Goal: Task Accomplishment & Management: Use online tool/utility

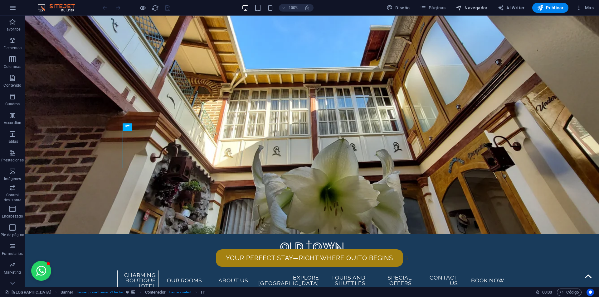
click at [474, 7] on span "Navegador" at bounding box center [472, 8] width 32 height 6
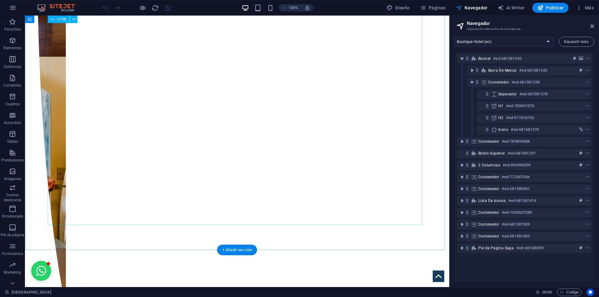
scroll to position [1186, 0]
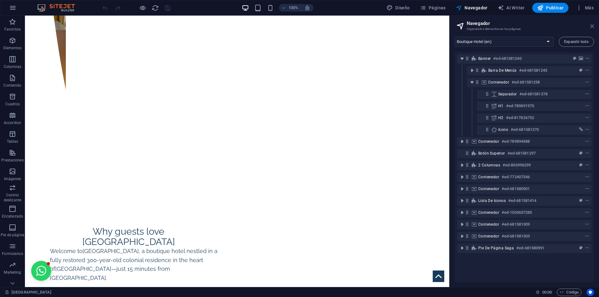
drag, startPoint x: 443, startPoint y: 71, endPoint x: 592, endPoint y: 27, distance: 154.7
click at [592, 27] on icon at bounding box center [592, 26] width 4 height 5
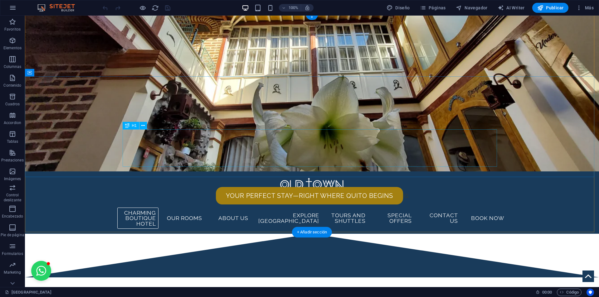
scroll to position [0, 0]
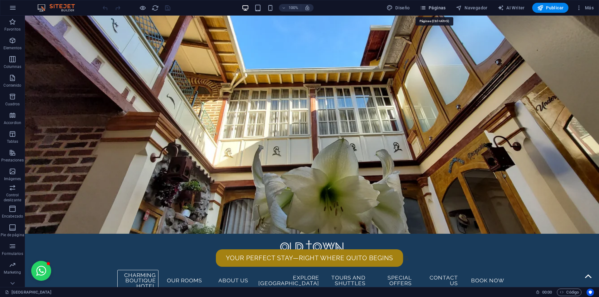
click at [441, 8] on span "Páginas" at bounding box center [433, 8] width 26 height 6
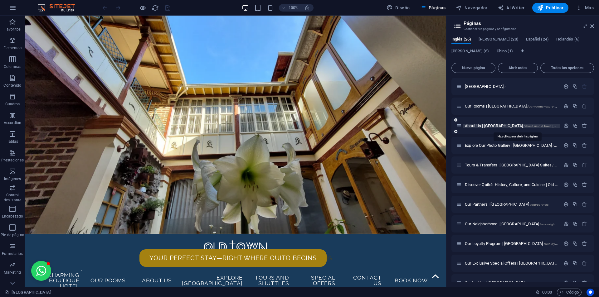
click at [501, 126] on span "About Us | [GEOGRAPHIC_DATA] Suites /about-us-old-town-[GEOGRAPHIC_DATA]-suites" at bounding box center [529, 126] width 129 height 5
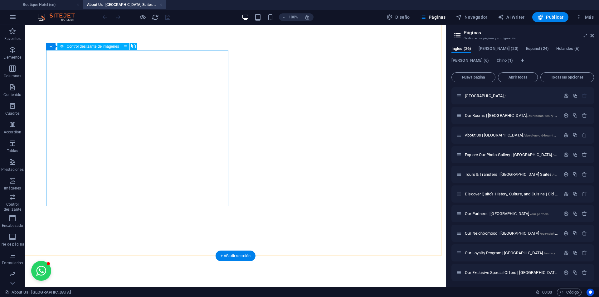
scroll to position [1217, 0]
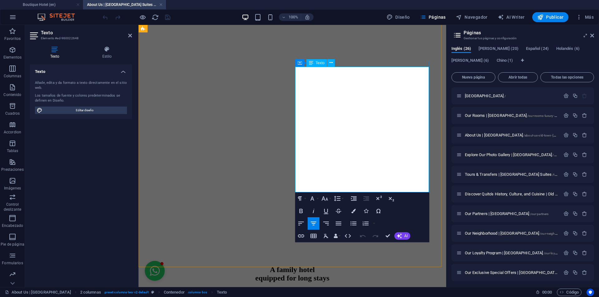
scroll to position [1288, 0]
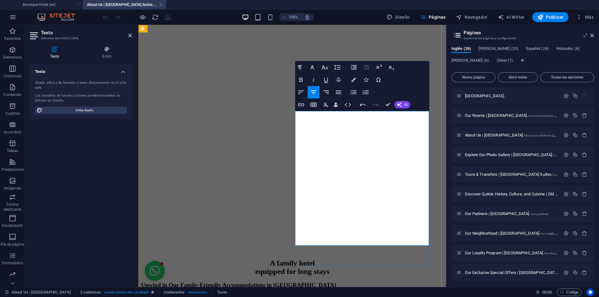
scroll to position [1221, 0]
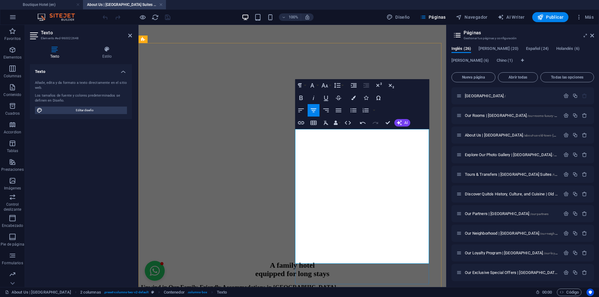
drag, startPoint x: 309, startPoint y: 221, endPoint x: 319, endPoint y: 224, distance: 10.2
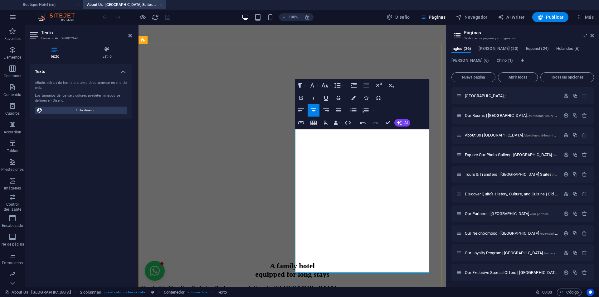
drag, startPoint x: 411, startPoint y: 269, endPoint x: 286, endPoint y: 260, distance: 125.2
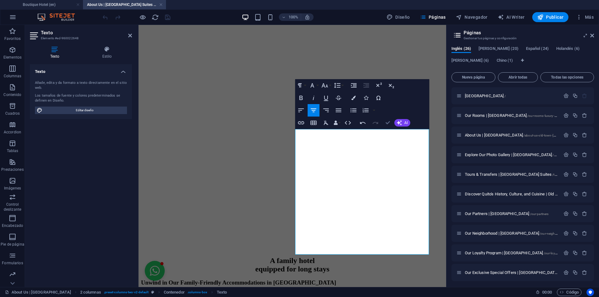
drag, startPoint x: 387, startPoint y: 123, endPoint x: 358, endPoint y: 104, distance: 34.5
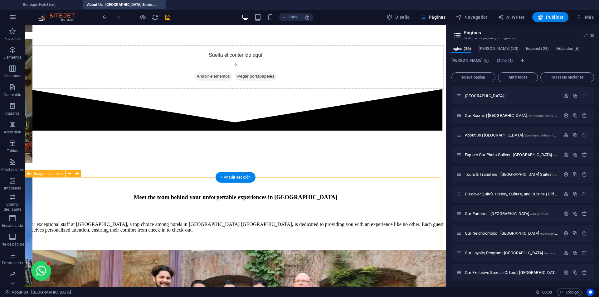
scroll to position [1937, 0]
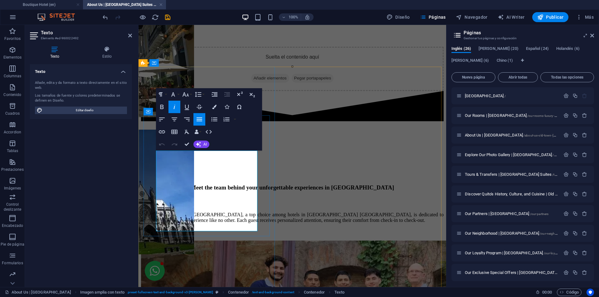
scroll to position [2091, 0]
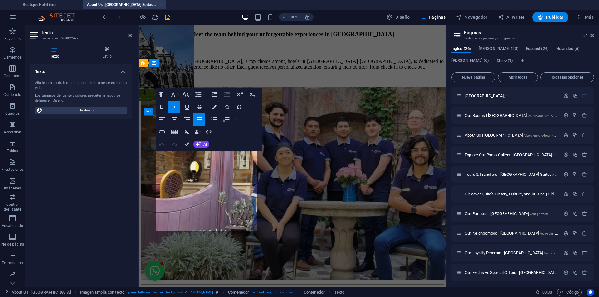
click at [168, 92] on div "Paragraph Format Normal Heading 1 Heading 2 Heading 3 Heading 4 Heading 5 Headi…" at bounding box center [181, 94] width 50 height 12
click at [179, 115] on button "Align Center" at bounding box center [175, 119] width 12 height 12
click at [178, 118] on button "Align Center" at bounding box center [175, 119] width 12 height 12
click at [175, 109] on icon "button" at bounding box center [174, 106] width 7 height 7
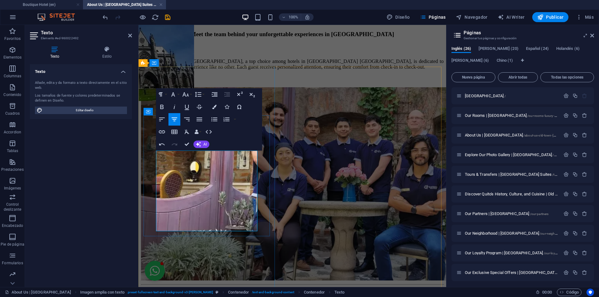
drag, startPoint x: 223, startPoint y: 218, endPoint x: 126, endPoint y: 132, distance: 129.1
click at [139, 132] on html "Charming boutique hotel Our rooms About us Photo gallery Our partners EXPLORE […" at bounding box center [293, 150] width 308 height 4432
click at [174, 110] on icon "button" at bounding box center [174, 106] width 7 height 7
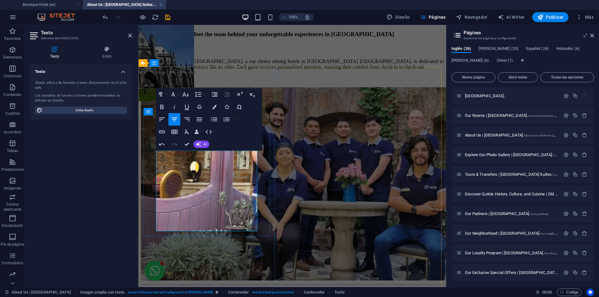
scroll to position [2082, 0]
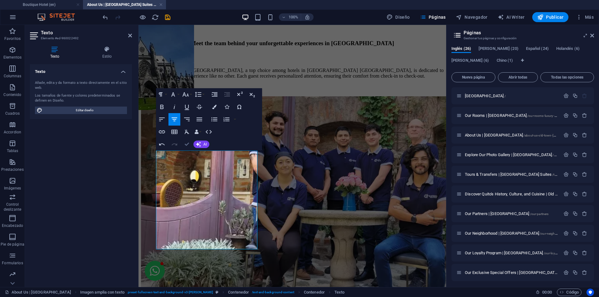
drag, startPoint x: 188, startPoint y: 144, endPoint x: 153, endPoint y: 124, distance: 40.4
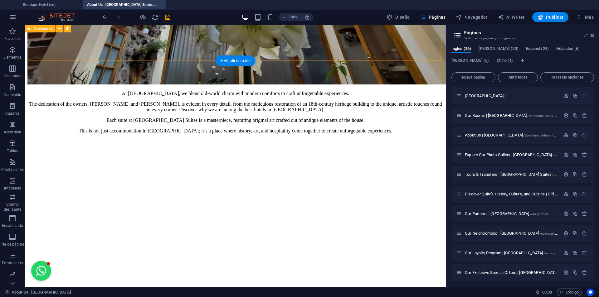
scroll to position [802, 0]
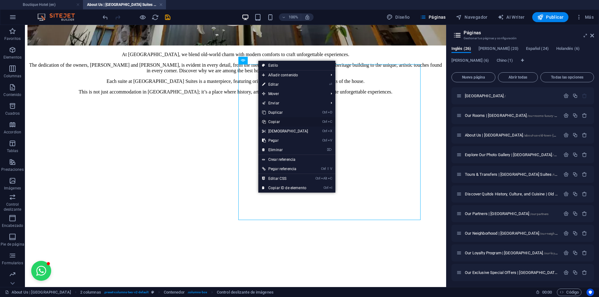
click at [277, 122] on link "Ctrl C Copiar" at bounding box center [285, 121] width 54 height 9
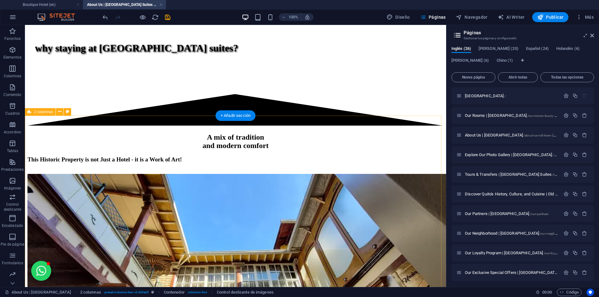
scroll to position [459, 0]
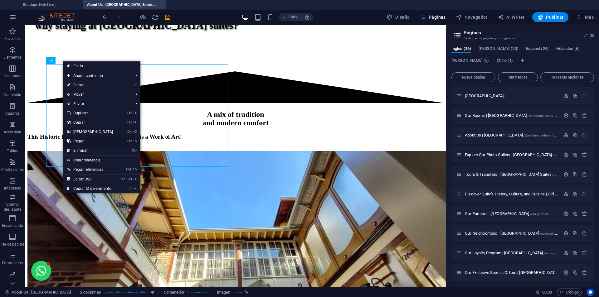
click at [98, 137] on link "Ctrl V Pegar" at bounding box center [90, 141] width 54 height 9
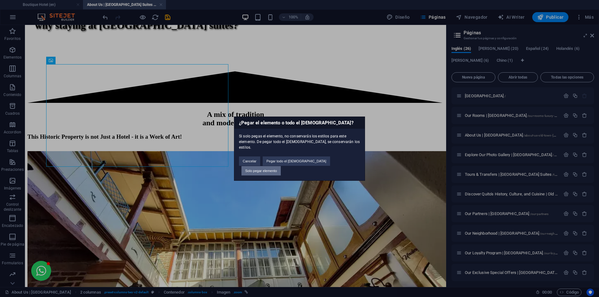
drag, startPoint x: 334, startPoint y: 165, endPoint x: 282, endPoint y: 120, distance: 69.0
click at [281, 166] on button "Solo pegar elemento" at bounding box center [261, 170] width 39 height 9
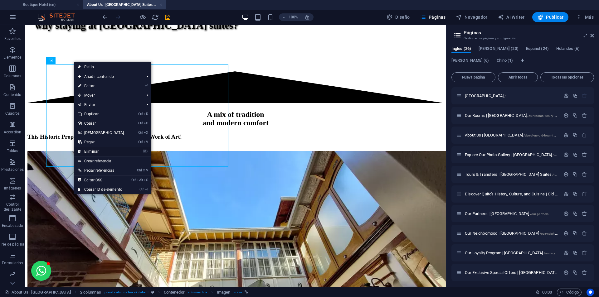
drag, startPoint x: 106, startPoint y: 150, endPoint x: 56, endPoint y: 103, distance: 68.9
click at [106, 150] on link "⌦ Eliminar" at bounding box center [101, 151] width 54 height 9
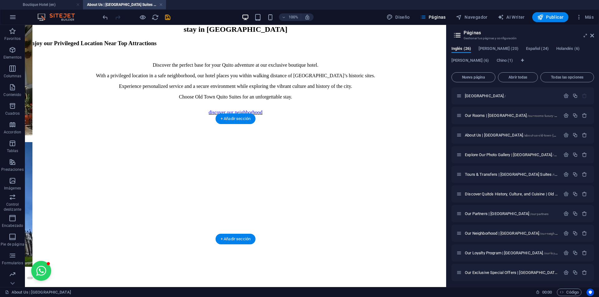
scroll to position [958, 0]
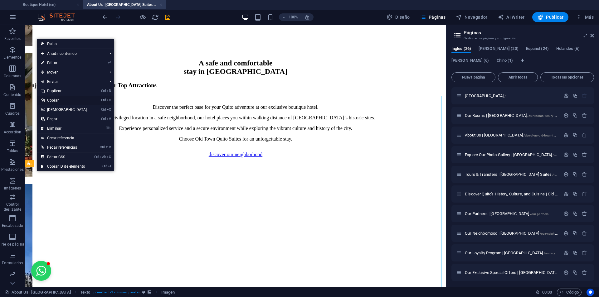
click at [60, 97] on link "Ctrl C Copiar" at bounding box center [64, 100] width 54 height 9
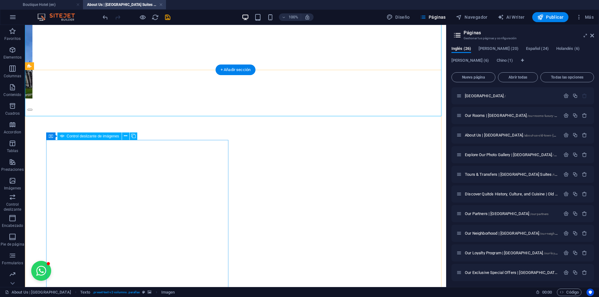
scroll to position [1177, 0]
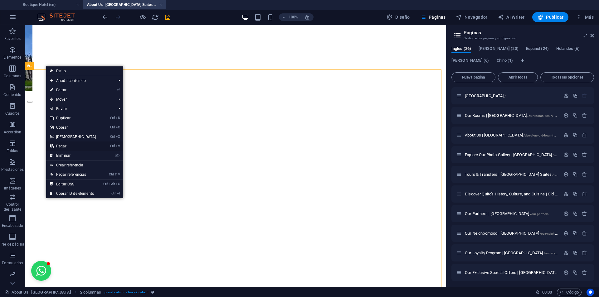
click at [83, 145] on link "Ctrl V Pegar" at bounding box center [73, 146] width 54 height 9
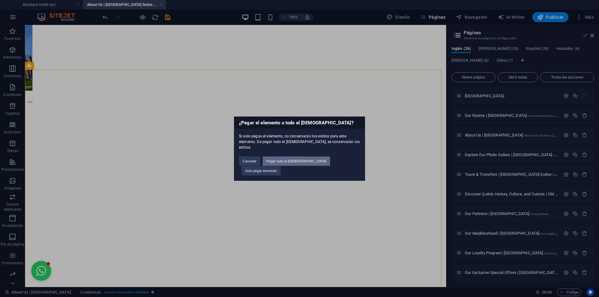
click at [310, 161] on button "Pegar todo el [DEMOGRAPHIC_DATA]" at bounding box center [296, 161] width 67 height 9
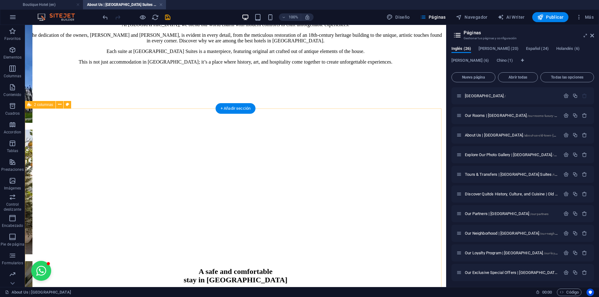
scroll to position [709, 0]
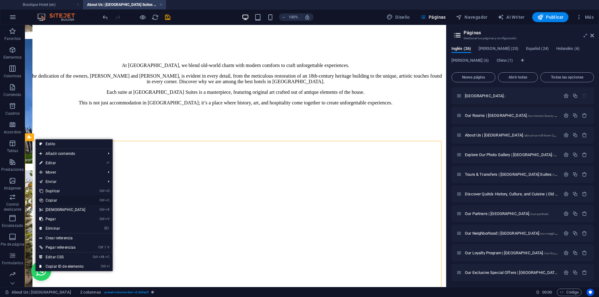
click at [58, 199] on link "Ctrl C Copiar" at bounding box center [63, 200] width 54 height 9
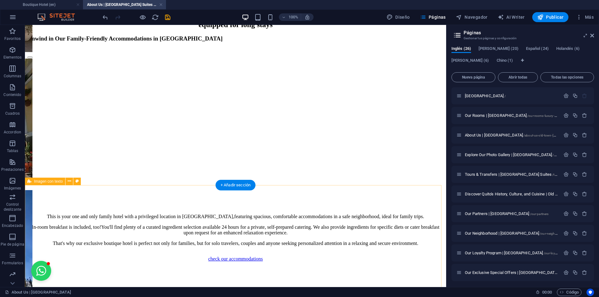
scroll to position [1520, 0]
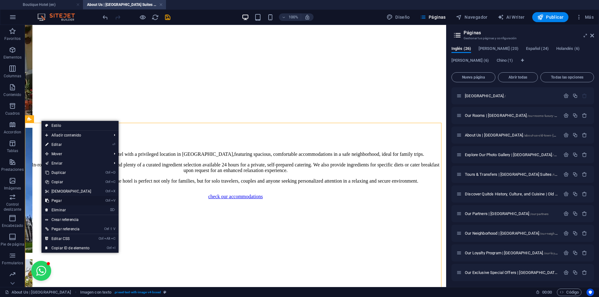
drag, startPoint x: 65, startPoint y: 201, endPoint x: 45, endPoint y: 169, distance: 37.9
click at [65, 201] on link "Ctrl V Pegar" at bounding box center [69, 200] width 54 height 9
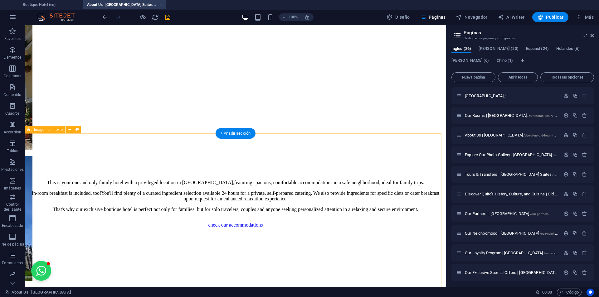
scroll to position [1471, 0]
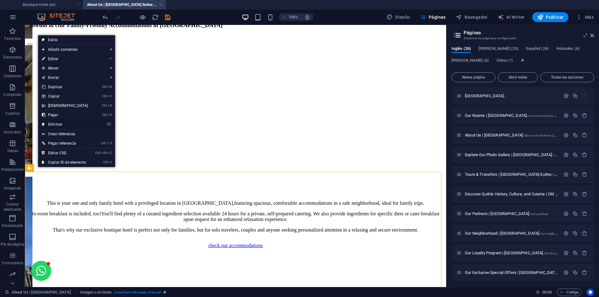
click at [52, 126] on link "⌦ Eliminar" at bounding box center [65, 124] width 54 height 9
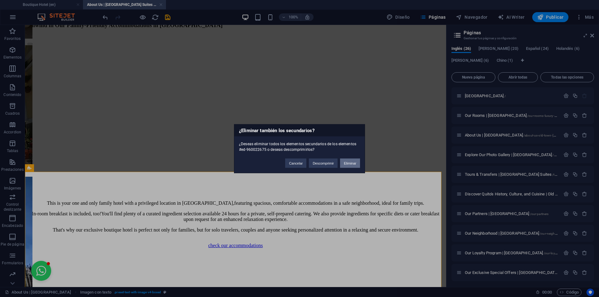
click at [349, 166] on button "Eliminar" at bounding box center [350, 163] width 20 height 9
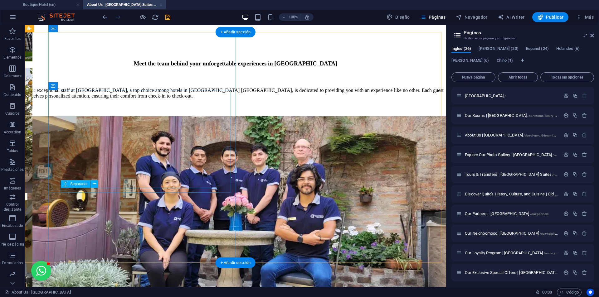
scroll to position [2220, 0]
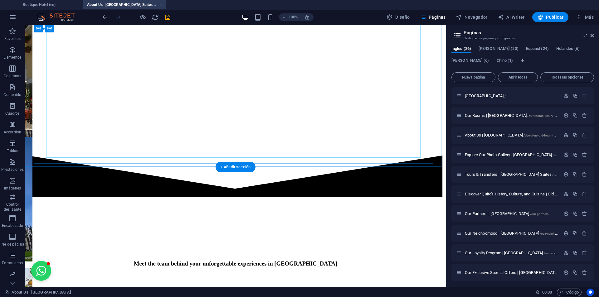
scroll to position [2168, 0]
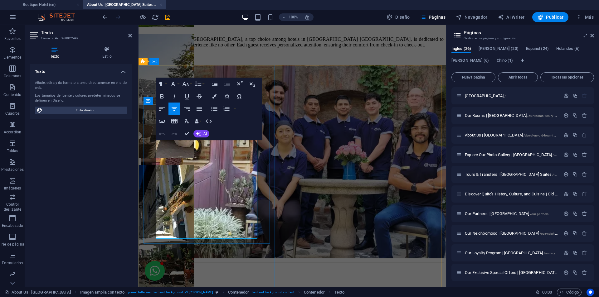
drag, startPoint x: 224, startPoint y: 234, endPoint x: 166, endPoint y: 147, distance: 104.5
copy div "We extend a warm welcome to you and your beloved four-legged companions at [GEO…"
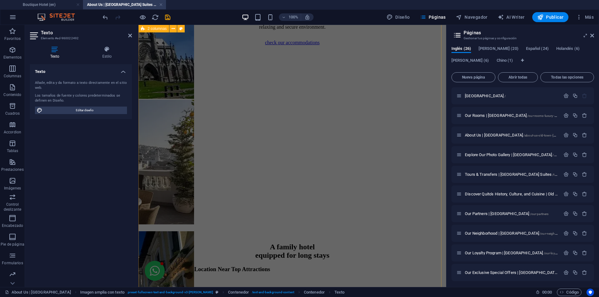
scroll to position [1670, 0]
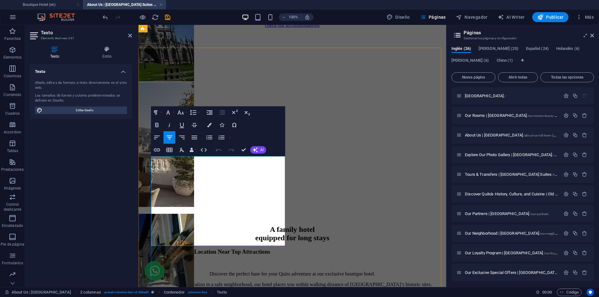
scroll to position [1604, 0]
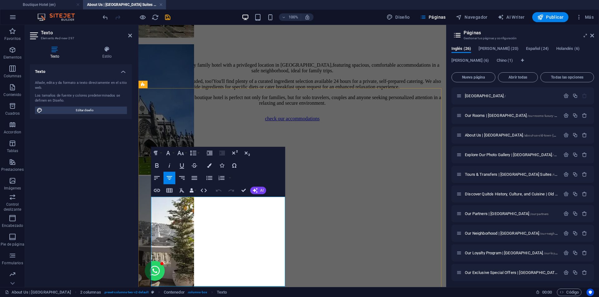
scroll to position [1697, 0]
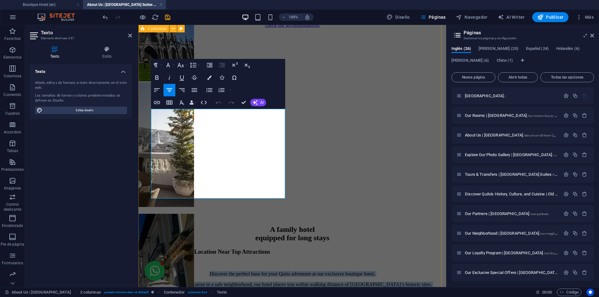
drag, startPoint x: 227, startPoint y: 193, endPoint x: 146, endPoint y: 106, distance: 118.8
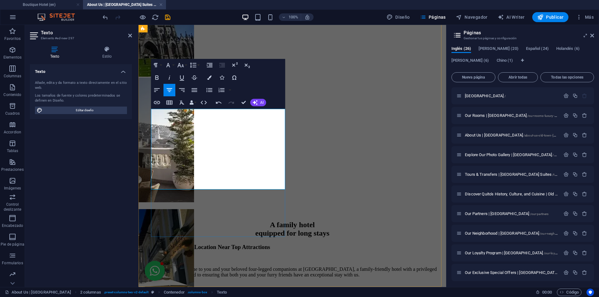
scroll to position [1889, 1]
click at [240, 283] on p at bounding box center [292, 286] width 303 height 6
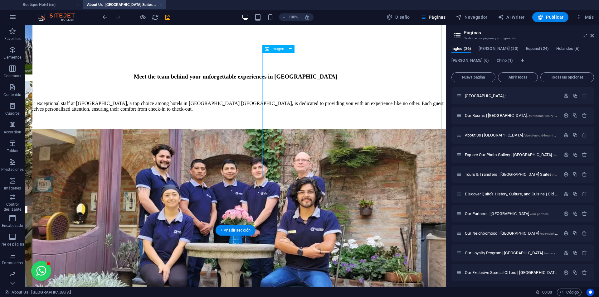
scroll to position [2234, 0]
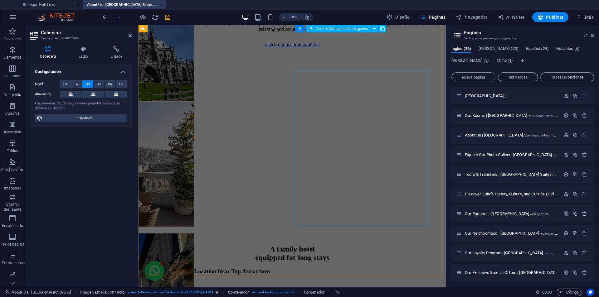
scroll to position [1617, 0]
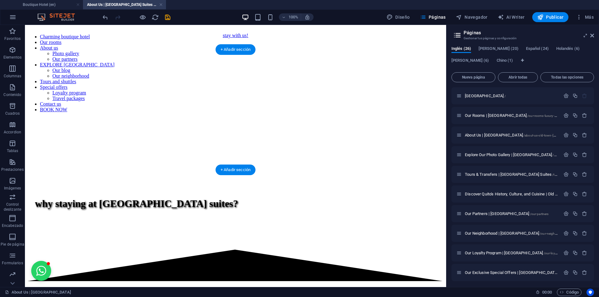
scroll to position [283, 0]
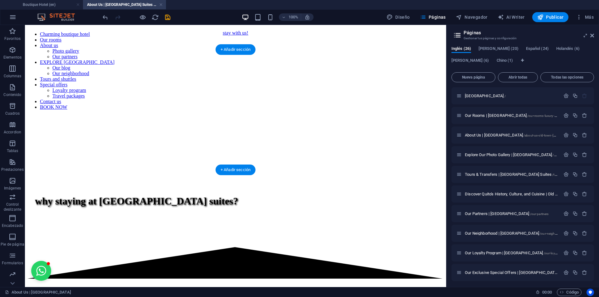
click at [112, 34] on figure at bounding box center [235, 34] width 416 height 0
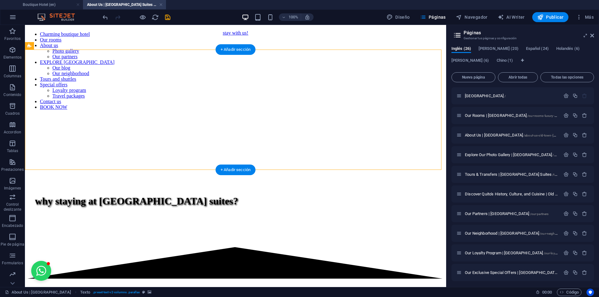
click at [112, 34] on figure at bounding box center [235, 34] width 416 height 0
select select "triangle"
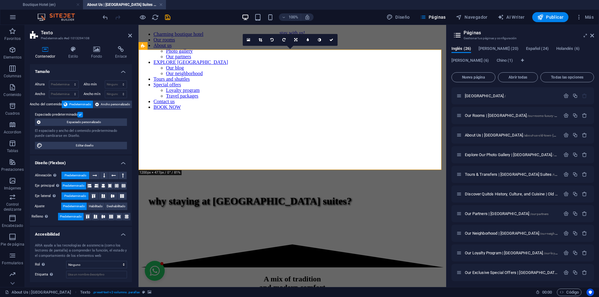
scroll to position [292, 0]
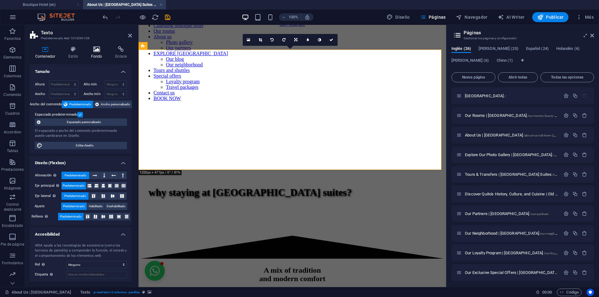
click at [93, 55] on h4 "Fondo" at bounding box center [98, 52] width 24 height 13
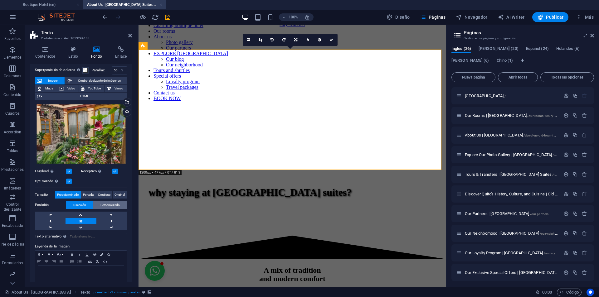
scroll to position [31, 0]
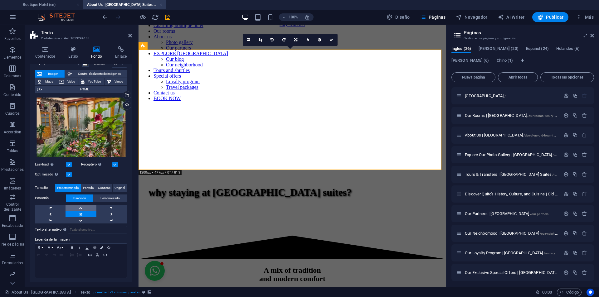
click at [83, 208] on link at bounding box center [81, 208] width 31 height 6
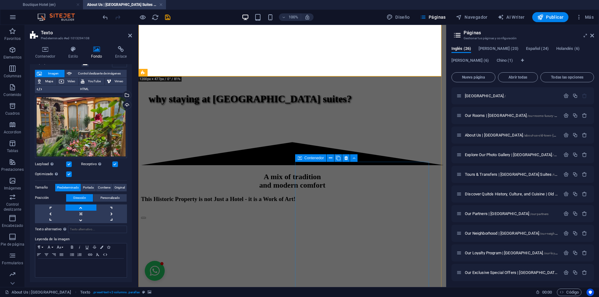
scroll to position [417, 0]
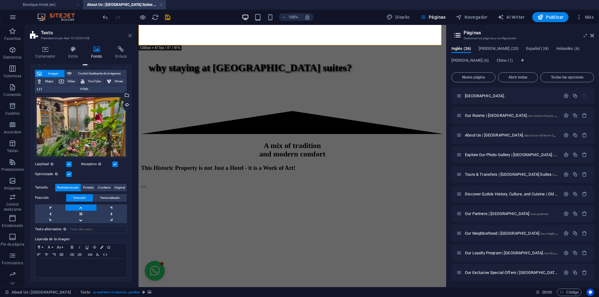
click at [131, 37] on icon at bounding box center [130, 35] width 4 height 5
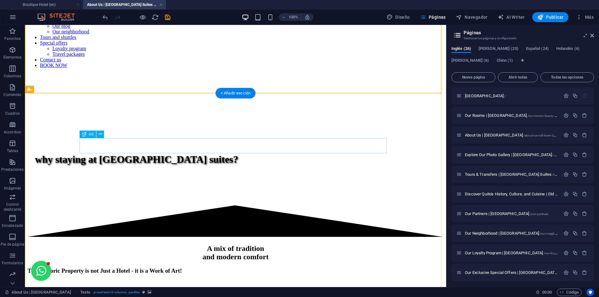
scroll to position [361, 0]
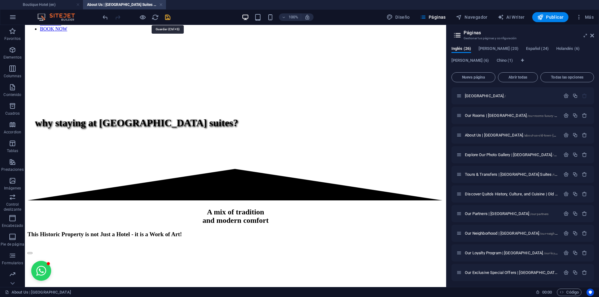
click at [167, 16] on icon "save" at bounding box center [167, 17] width 7 height 7
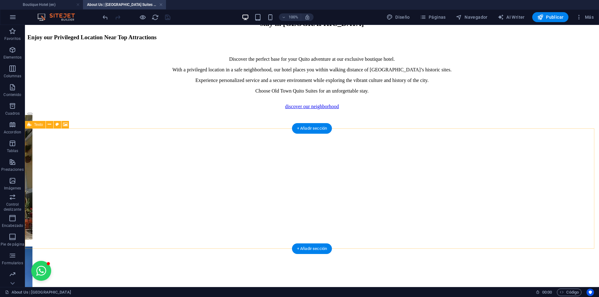
scroll to position [1017, 0]
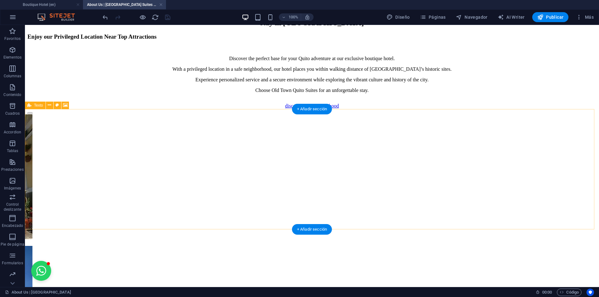
click at [120, 223] on figure at bounding box center [311, 223] width 569 height 0
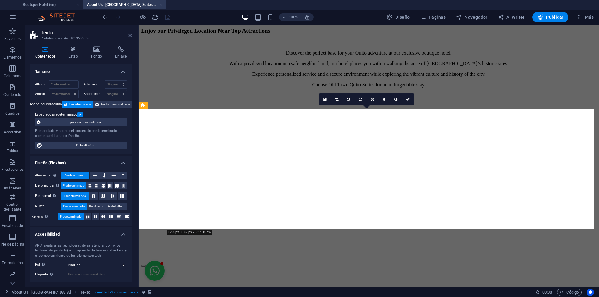
drag, startPoint x: 130, startPoint y: 35, endPoint x: 104, endPoint y: 10, distance: 35.5
click at [130, 35] on icon at bounding box center [130, 35] width 4 height 5
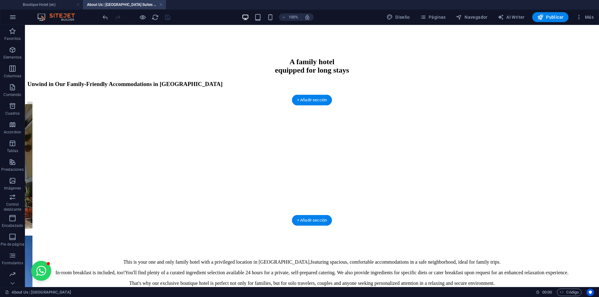
scroll to position [1422, 0]
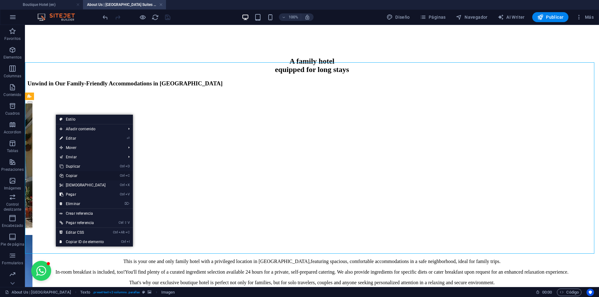
click at [76, 176] on link "Ctrl C Copiar" at bounding box center [83, 175] width 54 height 9
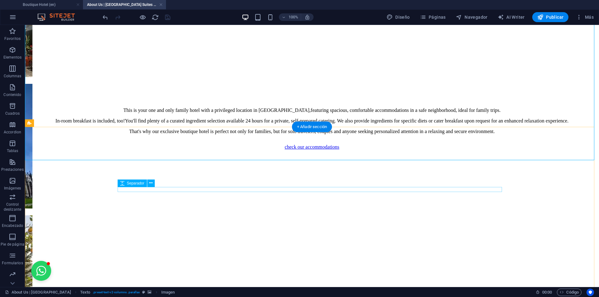
scroll to position [1516, 0]
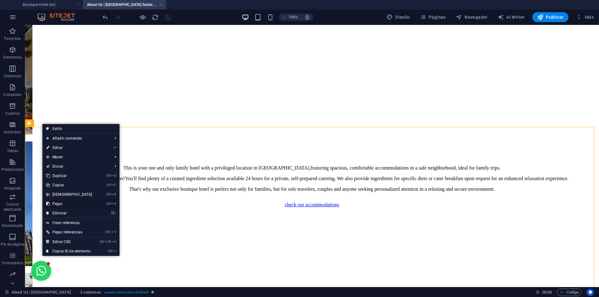
click at [72, 202] on link "Ctrl V Pegar" at bounding box center [69, 203] width 54 height 9
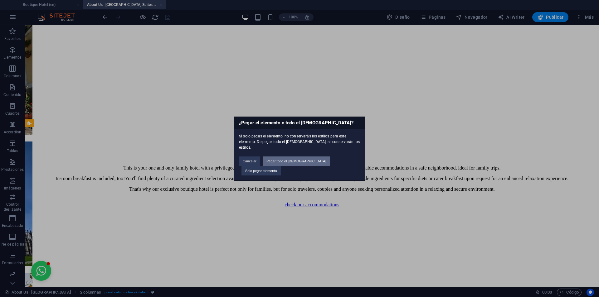
click at [298, 164] on button "Pegar todo el [DEMOGRAPHIC_DATA]" at bounding box center [296, 161] width 67 height 9
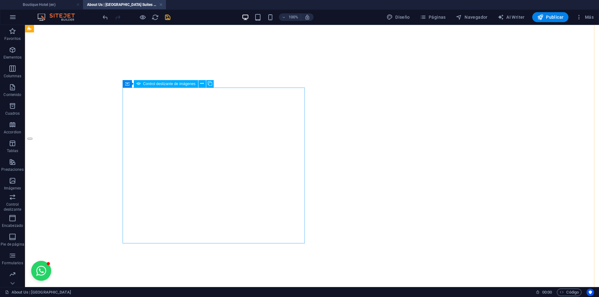
scroll to position [1105, 0]
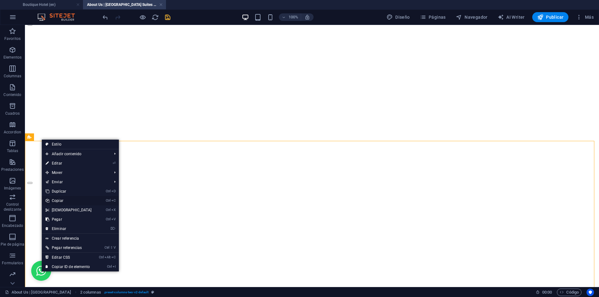
click at [64, 200] on link "Ctrl C Copiar" at bounding box center [69, 200] width 54 height 9
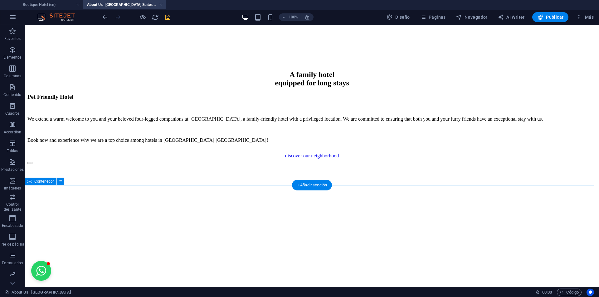
scroll to position [1854, 0]
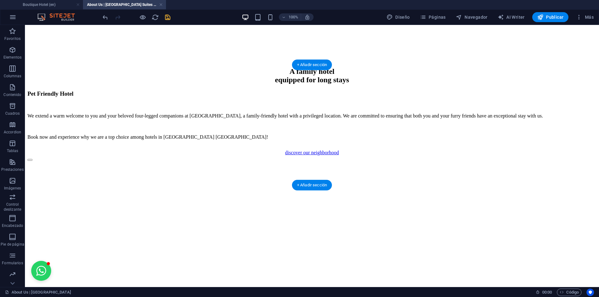
click at [47, 292] on figure at bounding box center [311, 292] width 569 height 0
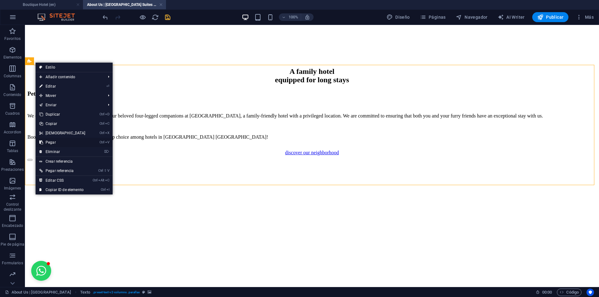
click at [57, 144] on link "Ctrl V Pegar" at bounding box center [63, 142] width 54 height 9
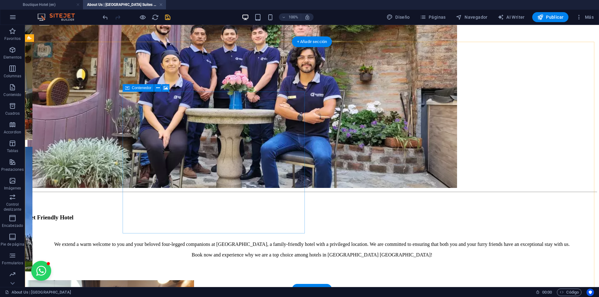
scroll to position [2822, 0]
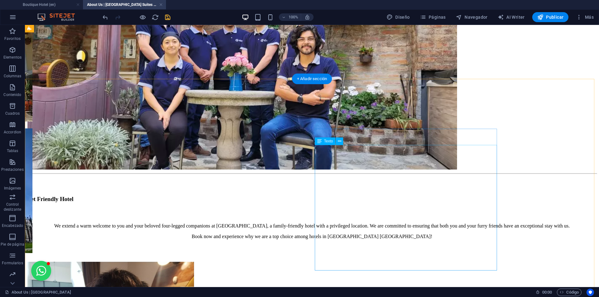
scroll to position [2759, 0]
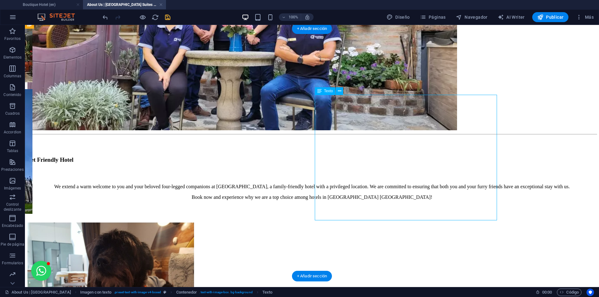
scroll to position [2853, 0]
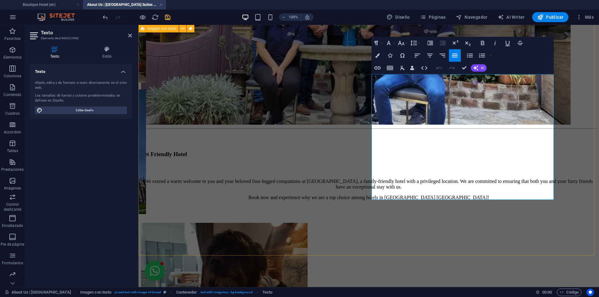
drag, startPoint x: 465, startPoint y: 196, endPoint x: 376, endPoint y: 80, distance: 146.6
copy div "At [GEOGRAPHIC_DATA], an exclusive boutique hotel, we open our doors with pride…"
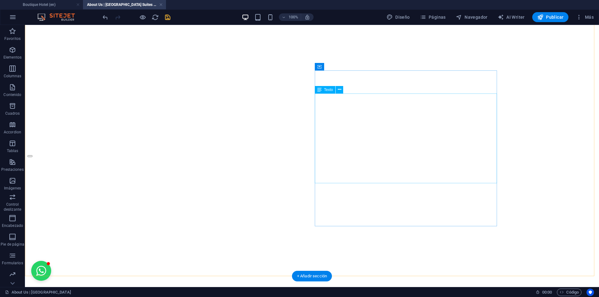
scroll to position [2039, 0]
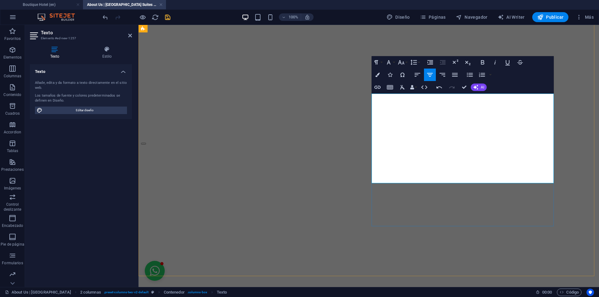
drag, startPoint x: 383, startPoint y: 97, endPoint x: 522, endPoint y: 179, distance: 161.1
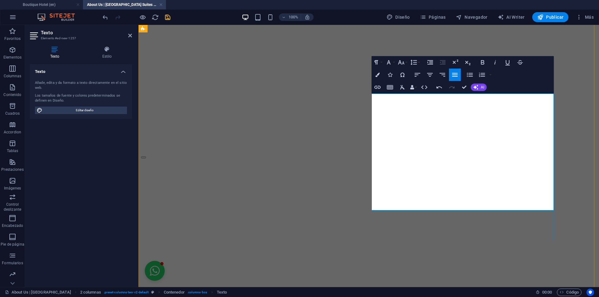
drag, startPoint x: 439, startPoint y: 163, endPoint x: 436, endPoint y: 167, distance: 5.6
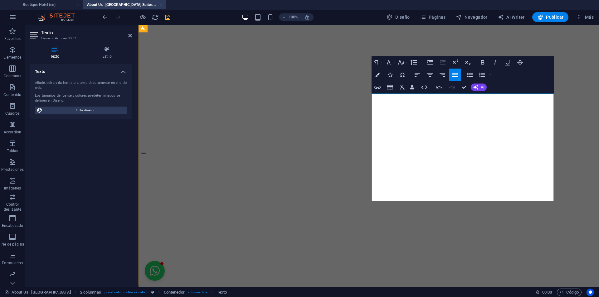
drag, startPoint x: 375, startPoint y: 96, endPoint x: 523, endPoint y: 194, distance: 177.8
click at [432, 71] on button "Align Center" at bounding box center [430, 75] width 12 height 12
drag, startPoint x: 465, startPoint y: 89, endPoint x: 389, endPoint y: 76, distance: 77.5
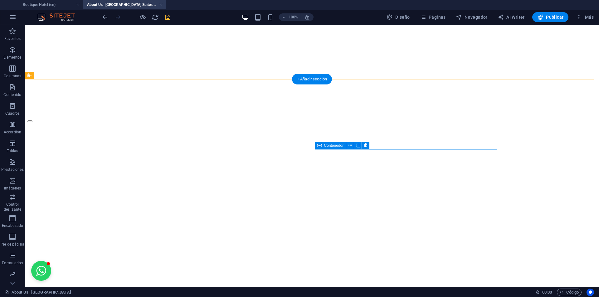
scroll to position [1219, 0]
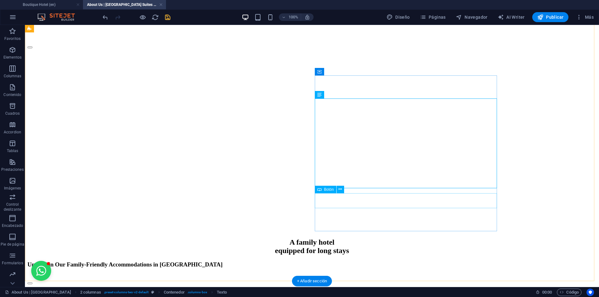
scroll to position [1250, 0]
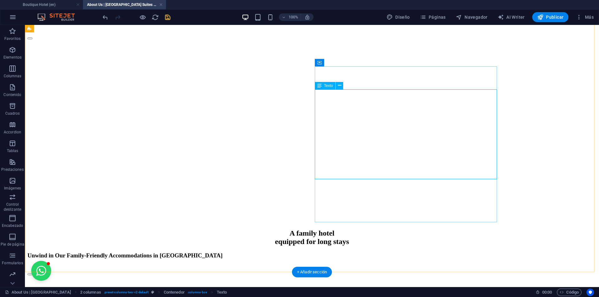
drag, startPoint x: 320, startPoint y: 155, endPoint x: 206, endPoint y: 155, distance: 114.2
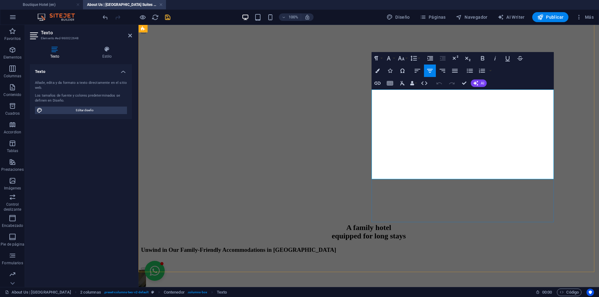
drag, startPoint x: 375, startPoint y: 157, endPoint x: 527, endPoint y: 177, distance: 153.5
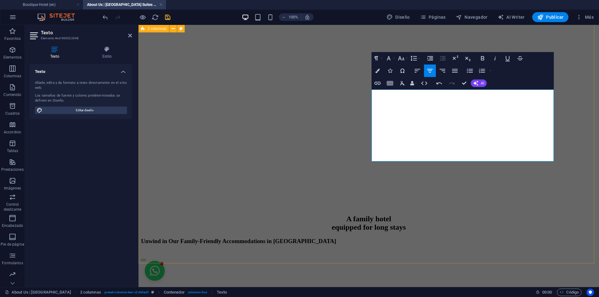
scroll to position [1264, 0]
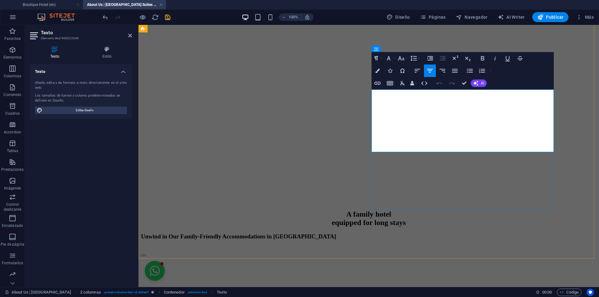
drag, startPoint x: 408, startPoint y: 139, endPoint x: 415, endPoint y: 139, distance: 7.2
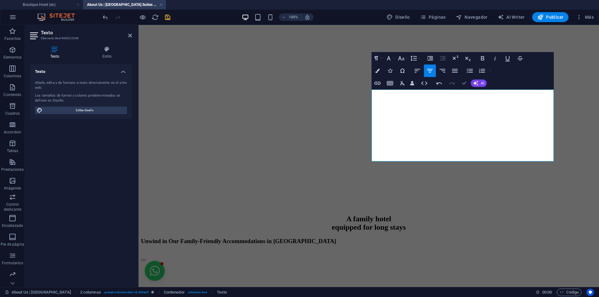
drag, startPoint x: 466, startPoint y: 83, endPoint x: 441, endPoint y: 58, distance: 34.9
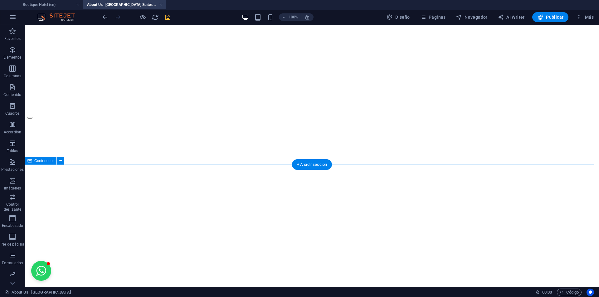
scroll to position [2008, 0]
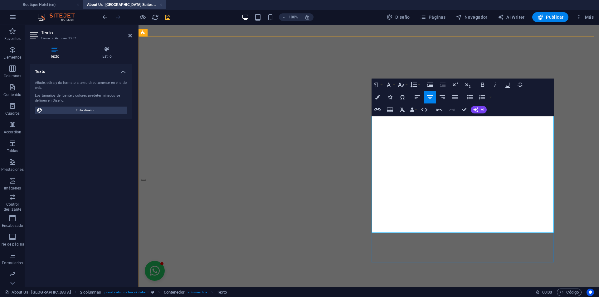
scroll to position [1994, 0]
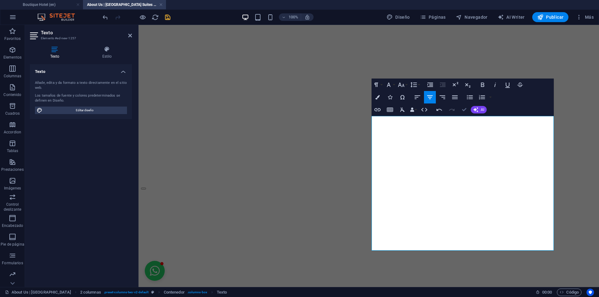
drag, startPoint x: 463, startPoint y: 110, endPoint x: 437, endPoint y: 90, distance: 33.8
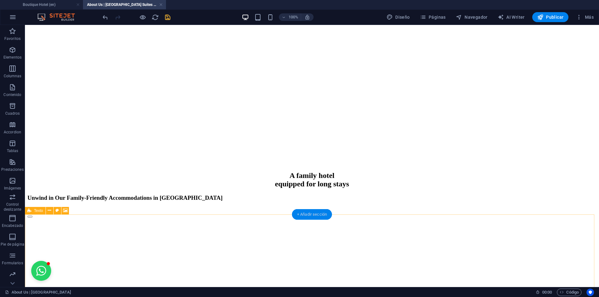
scroll to position [1152, 0]
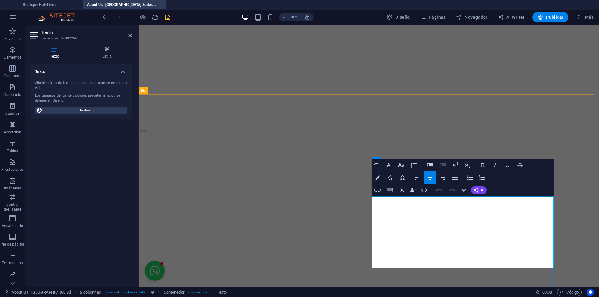
drag, startPoint x: 529, startPoint y: 263, endPoint x: 341, endPoint y: 165, distance: 212.2
drag, startPoint x: 385, startPoint y: 200, endPoint x: 535, endPoint y: 266, distance: 163.5
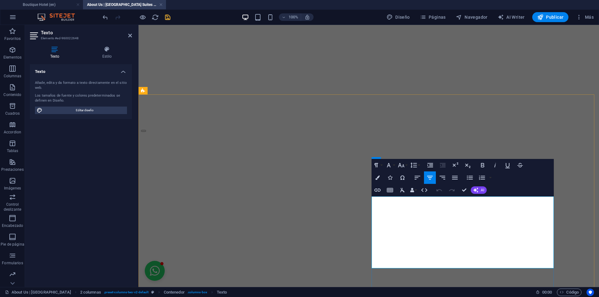
click at [379, 178] on icon "button" at bounding box center [377, 178] width 4 height 4
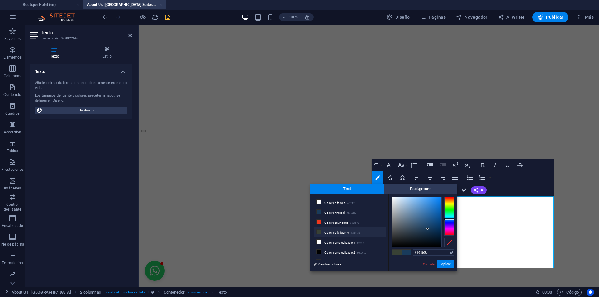
click at [430, 265] on link "Cancelar" at bounding box center [429, 264] width 13 height 5
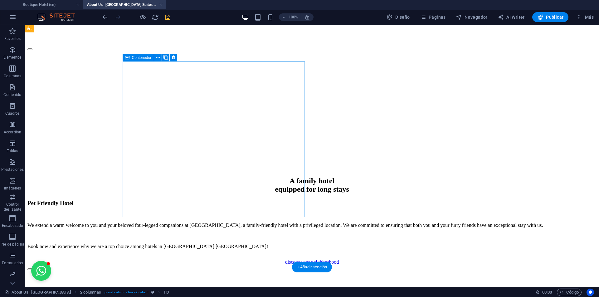
scroll to position [1620, 0]
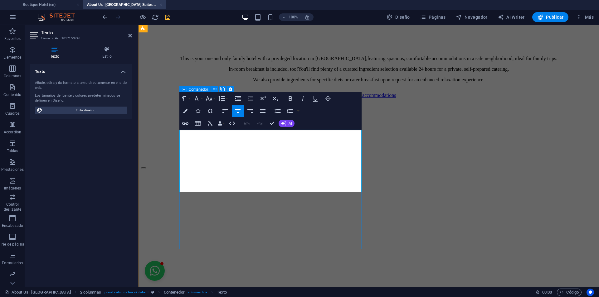
drag, startPoint x: 305, startPoint y: 188, endPoint x: 179, endPoint y: 118, distance: 143.6
click at [187, 110] on icon "button" at bounding box center [185, 111] width 4 height 4
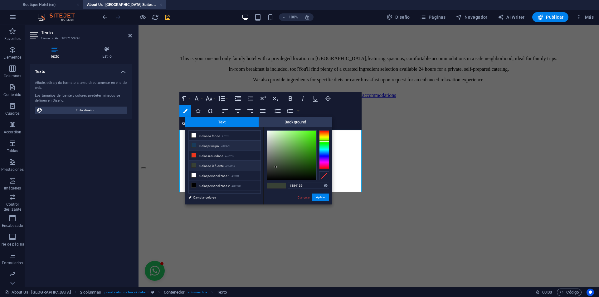
click at [217, 145] on li "Color principal #193b5b" at bounding box center [225, 146] width 72 height 10
type input "#193b5b"
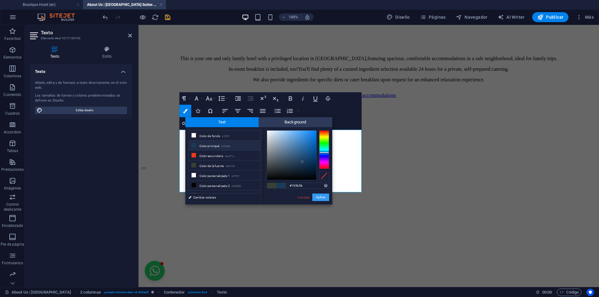
drag, startPoint x: 317, startPoint y: 196, endPoint x: 178, endPoint y: 171, distance: 141.1
click at [316, 196] on button "Aplicar" at bounding box center [320, 197] width 17 height 7
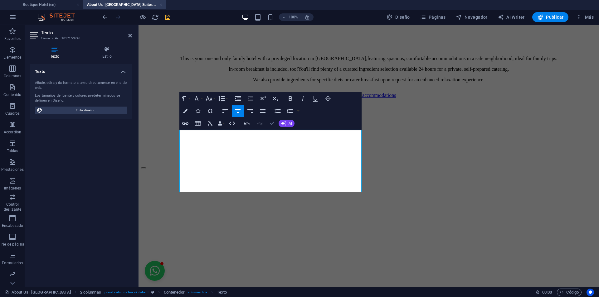
drag, startPoint x: 272, startPoint y: 126, endPoint x: 242, endPoint y: 104, distance: 37.2
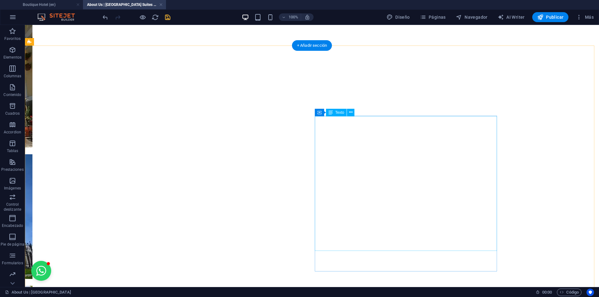
scroll to position [1994, 0]
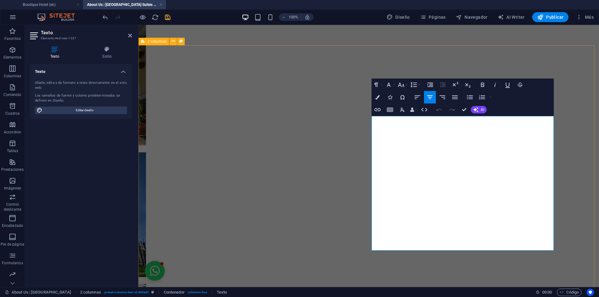
drag, startPoint x: 403, startPoint y: 119, endPoint x: 361, endPoint y: 114, distance: 42.8
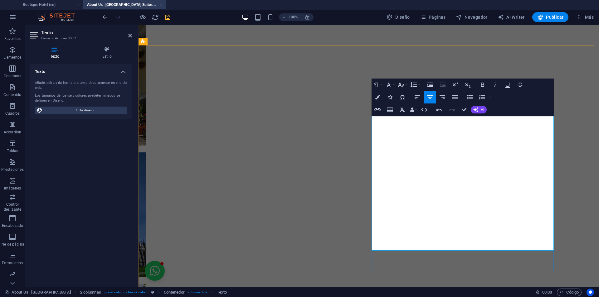
drag, startPoint x: 465, startPoint y: 108, endPoint x: 360, endPoint y: 87, distance: 107.3
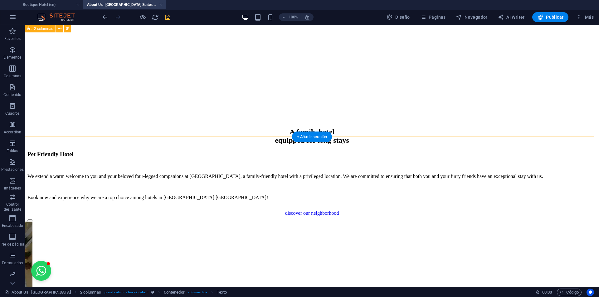
scroll to position [1745, 0]
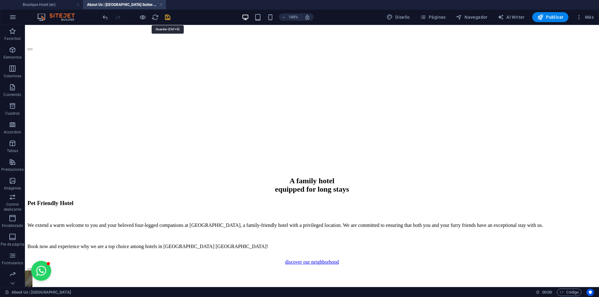
click at [166, 20] on icon "save" at bounding box center [167, 17] width 7 height 7
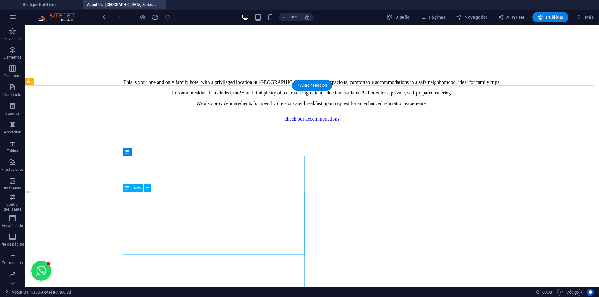
scroll to position [1557, 0]
